Goal: Task Accomplishment & Management: Complete application form

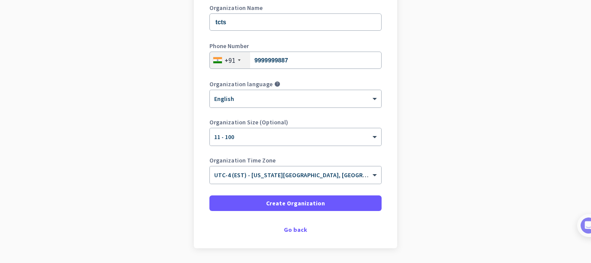
scroll to position [130, 0]
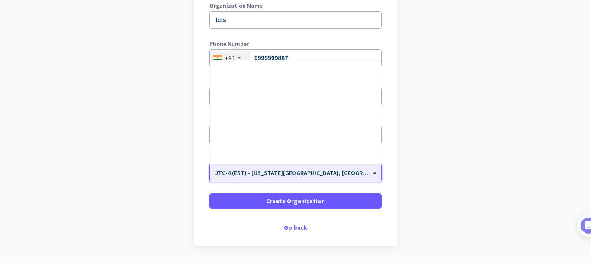
click at [256, 173] on input "text" at bounding box center [286, 170] width 145 height 6
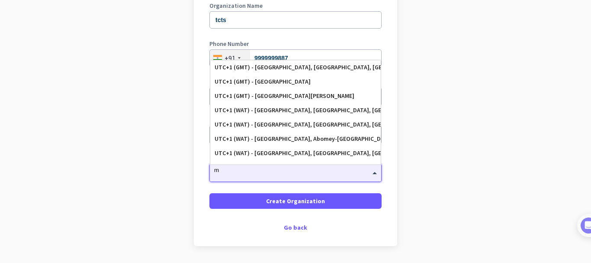
type input "mu"
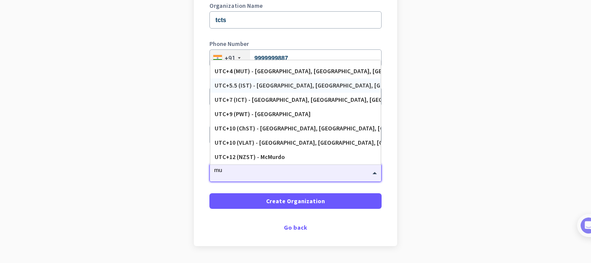
click at [269, 83] on div "UTC+5.5 (IST) - [GEOGRAPHIC_DATA], [GEOGRAPHIC_DATA], [GEOGRAPHIC_DATA], [GEOGR…" at bounding box center [296, 85] width 162 height 7
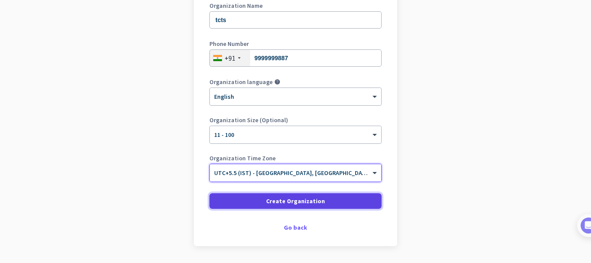
click at [268, 198] on span "Create Organization" at bounding box center [295, 201] width 59 height 9
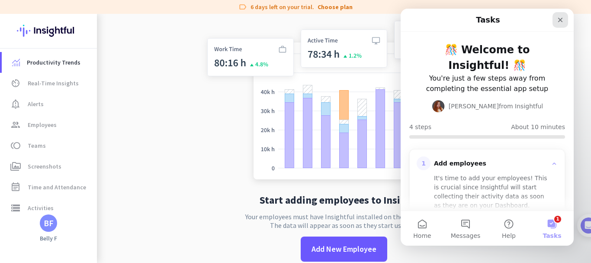
click at [561, 19] on icon "Close" at bounding box center [560, 19] width 7 height 7
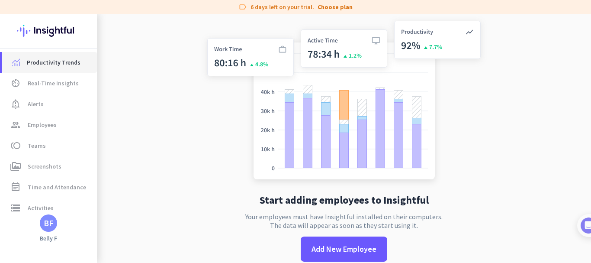
click at [30, 66] on span "Productivity Trends" at bounding box center [54, 62] width 54 height 10
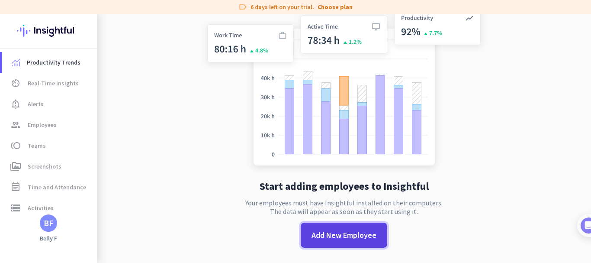
click at [348, 229] on span "Add New Employee" at bounding box center [344, 234] width 65 height 11
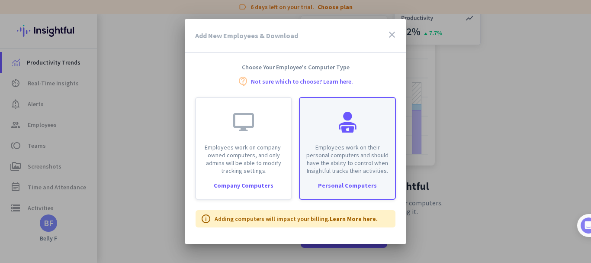
click at [379, 183] on div "Personal Computers" at bounding box center [347, 185] width 95 height 6
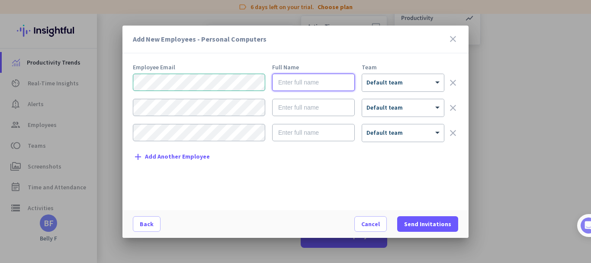
click at [302, 76] on input "text" at bounding box center [313, 82] width 83 height 17
type input "sdfsdf"
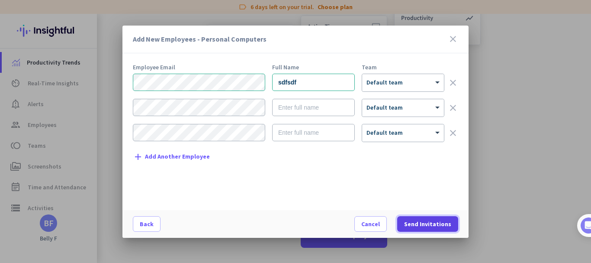
click at [433, 221] on span "Send Invitations" at bounding box center [427, 223] width 47 height 9
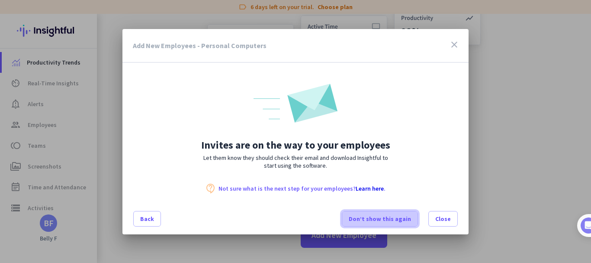
click at [370, 217] on span "Don’t show this again" at bounding box center [380, 218] width 62 height 9
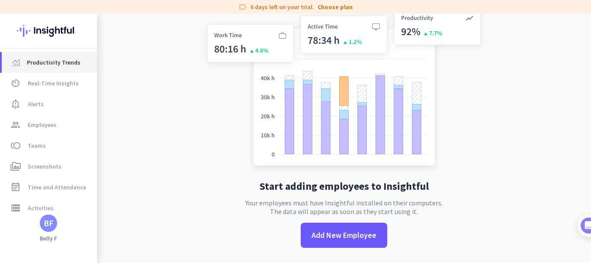
click at [60, 68] on link "Productivity Trends" at bounding box center [49, 62] width 95 height 21
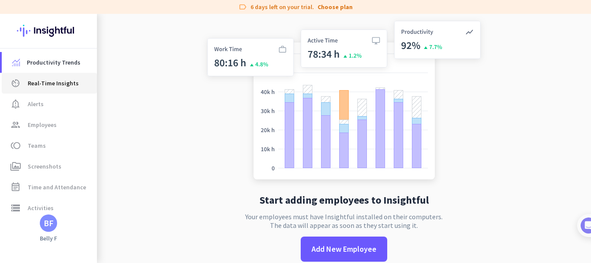
click at [58, 81] on span "Real-Time Insights" at bounding box center [53, 83] width 51 height 10
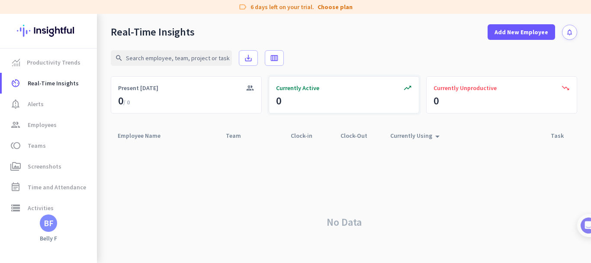
click at [348, 91] on div "Currently Active" at bounding box center [344, 88] width 136 height 9
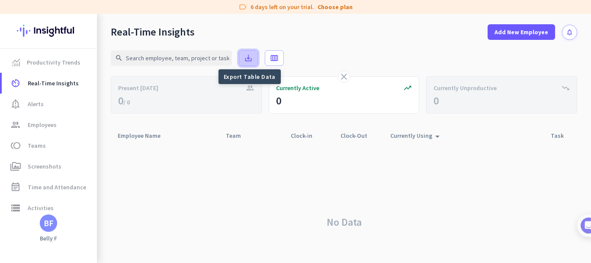
click at [248, 59] on icon "save_alt" at bounding box center [248, 58] width 9 height 9
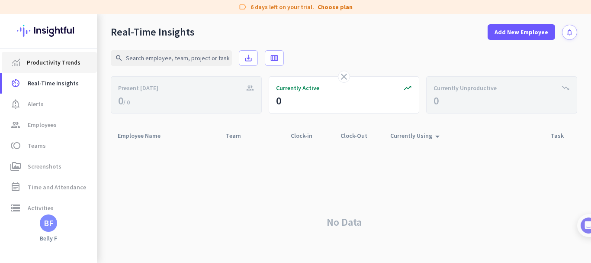
click at [55, 52] on link "Productivity Trends" at bounding box center [49, 62] width 95 height 21
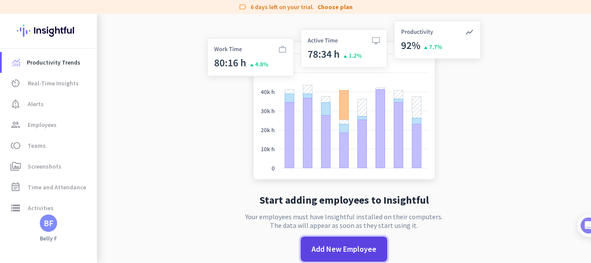
click at [352, 252] on span "Add New Employee" at bounding box center [344, 248] width 65 height 11
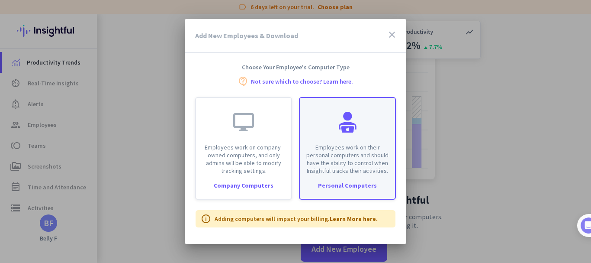
click at [343, 155] on p "Employees work on their personal computers and should have the ability to contr…" at bounding box center [347, 158] width 85 height 31
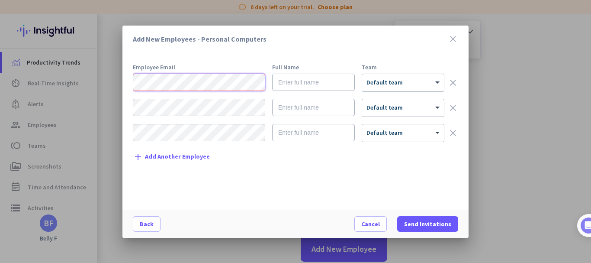
click at [109, 80] on div "Add New Employees - Personal Computers close Employee Email Full Name Team × De…" at bounding box center [295, 131] width 591 height 263
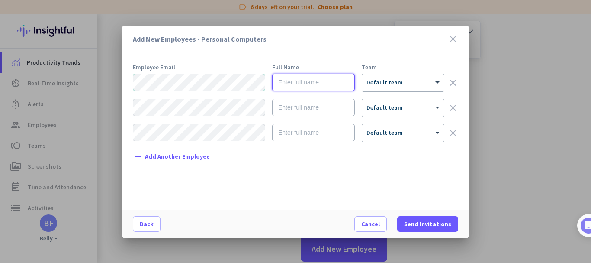
click at [326, 82] on input "text" at bounding box center [313, 82] width 83 height 17
type input "[PERSON_NAME]"
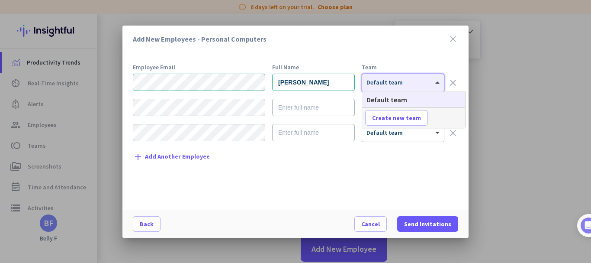
click at [385, 89] on div "× Default team" at bounding box center [403, 82] width 82 height 17
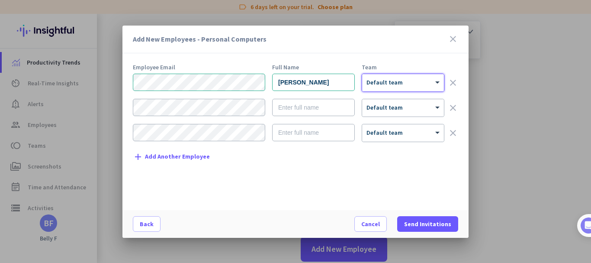
click at [385, 89] on div "× Default team" at bounding box center [403, 82] width 82 height 17
click at [431, 219] on span at bounding box center [427, 223] width 61 height 21
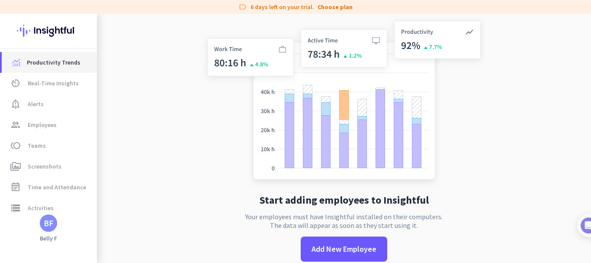
click at [61, 63] on span "Productivity Trends" at bounding box center [54, 62] width 54 height 10
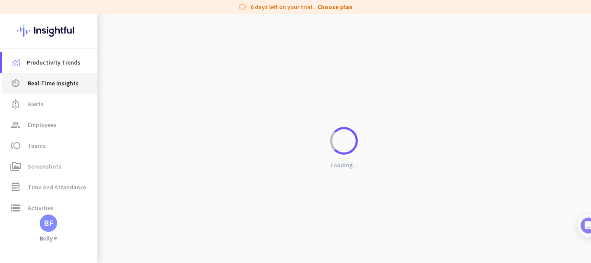
click at [58, 83] on span "Real-Time Insights" at bounding box center [53, 83] width 51 height 10
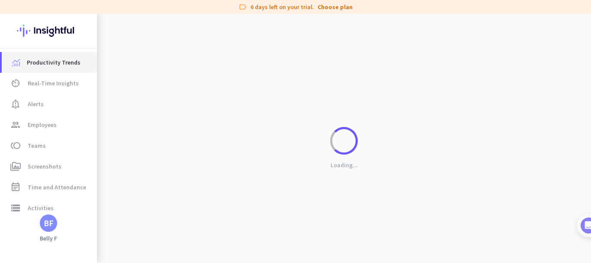
click at [61, 63] on span "Productivity Trends" at bounding box center [54, 62] width 54 height 10
